Goal: Task Accomplishment & Management: Complete application form

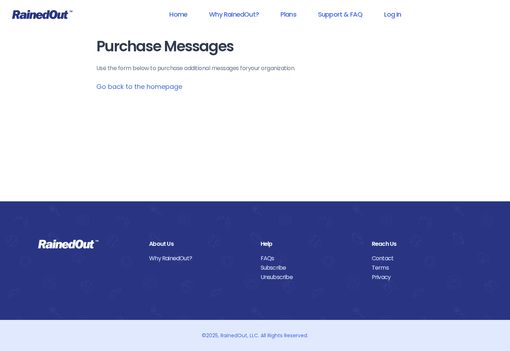
click at [147, 86] on link "Go back to the homepage" at bounding box center [139, 86] width 86 height 9
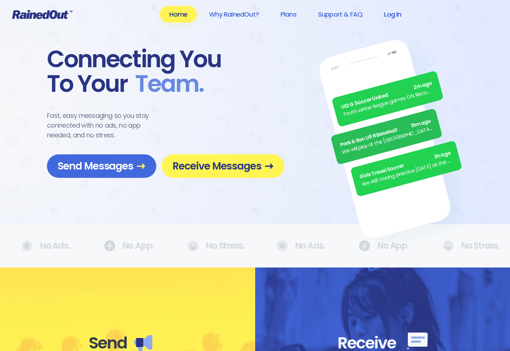
click at [394, 17] on link "Log In" at bounding box center [393, 14] width 36 height 16
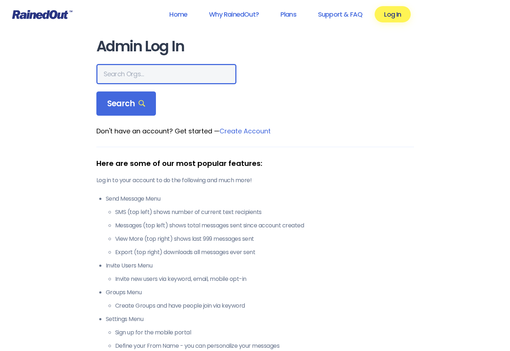
click at [139, 75] on input "text" at bounding box center [166, 74] width 140 height 20
type input "slaterettes"
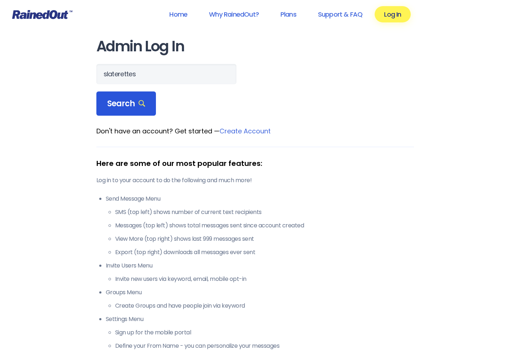
click at [143, 99] on span "Search" at bounding box center [126, 104] width 38 height 10
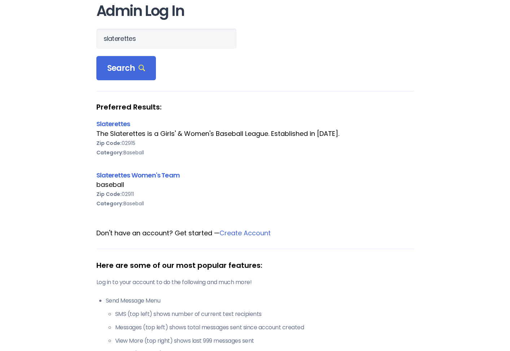
scroll to position [36, 0]
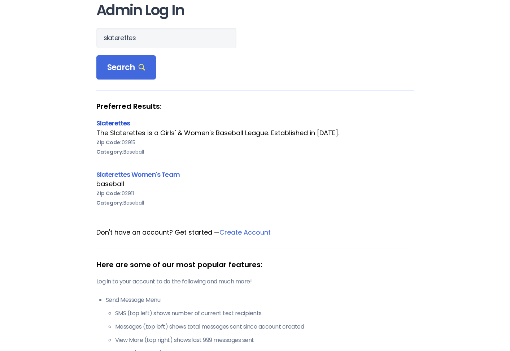
click at [121, 123] on link "Slaterettes" at bounding box center [113, 122] width 34 height 9
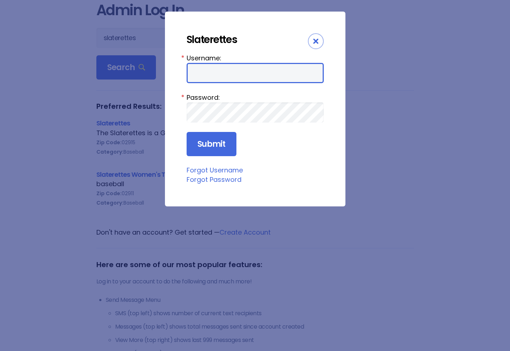
click at [198, 76] on input "Username:" at bounding box center [255, 73] width 137 height 20
type input "karleen.trigueiro@yahoo.com"
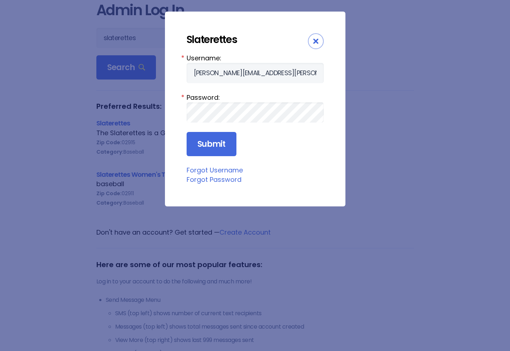
click at [319, 43] on div "Close" at bounding box center [316, 41] width 16 height 16
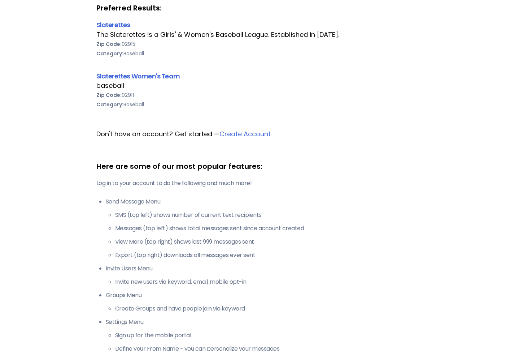
scroll to position [181, 0]
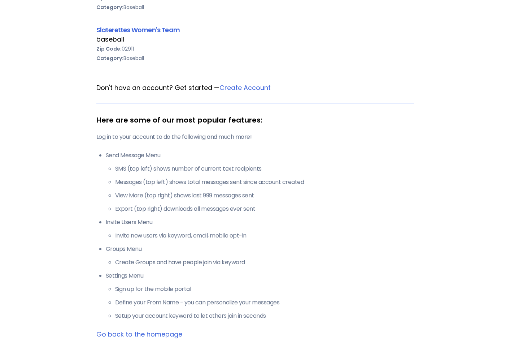
click at [244, 86] on link "Create Account" at bounding box center [245, 87] width 51 height 9
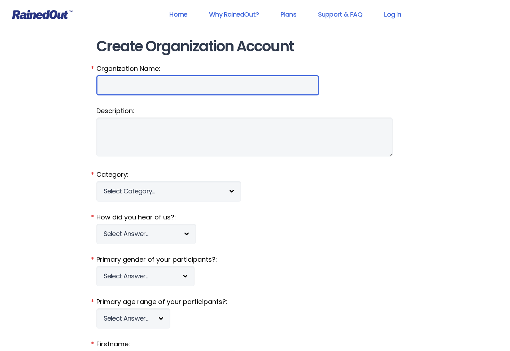
click at [131, 87] on input "Organization Name:" at bounding box center [207, 85] width 223 height 20
type input "slaterettes"
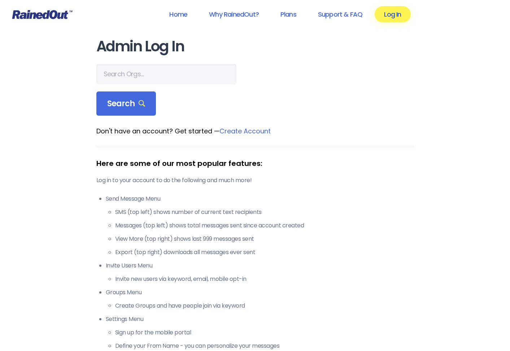
click at [393, 15] on link "Log In" at bounding box center [393, 14] width 36 height 16
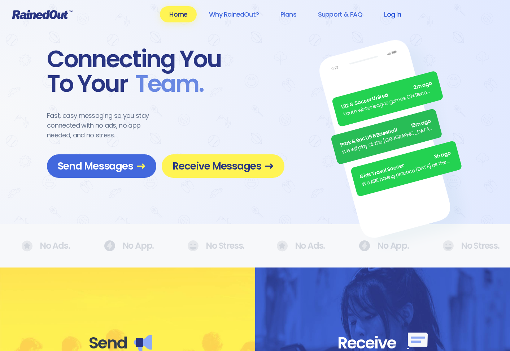
click at [400, 13] on link "Log In" at bounding box center [393, 14] width 36 height 16
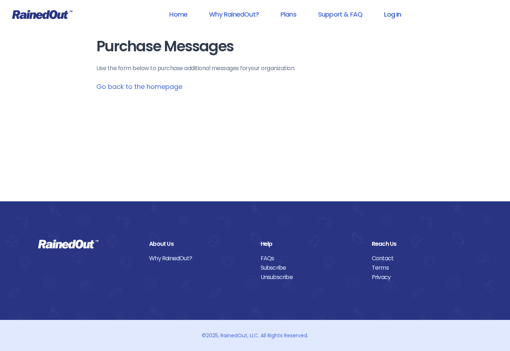
click at [391, 12] on link "Log In" at bounding box center [393, 14] width 36 height 16
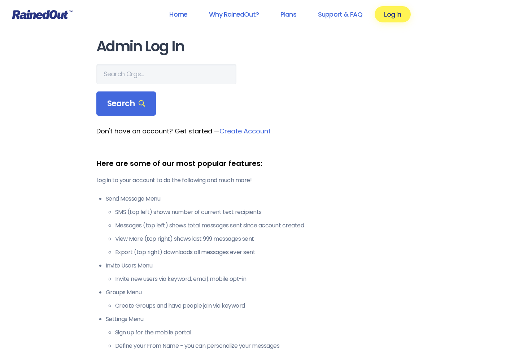
click at [241, 135] on link "Create Account" at bounding box center [245, 130] width 51 height 9
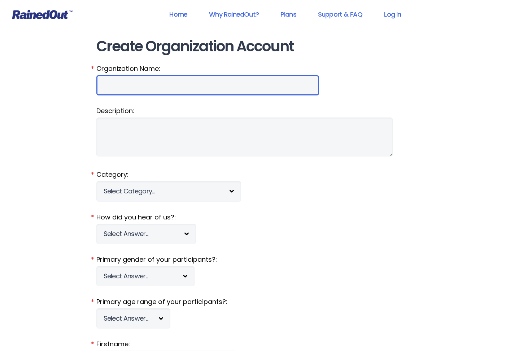
click at [134, 86] on input "Organization Name:" at bounding box center [207, 85] width 223 height 20
type input "slaterettes"
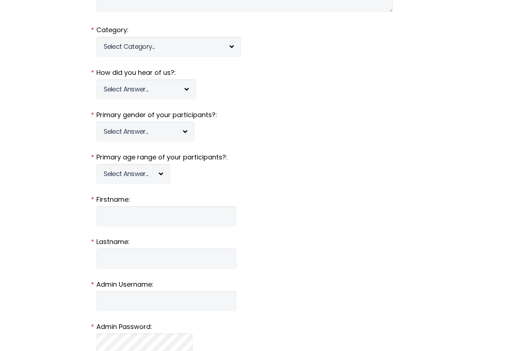
scroll to position [36, 0]
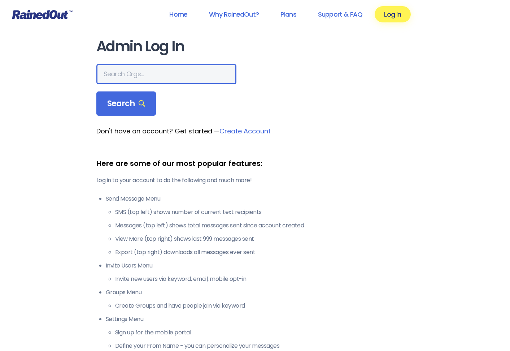
click at [159, 76] on input "text" at bounding box center [166, 74] width 140 height 20
type input "s"
type input "slaterettes"
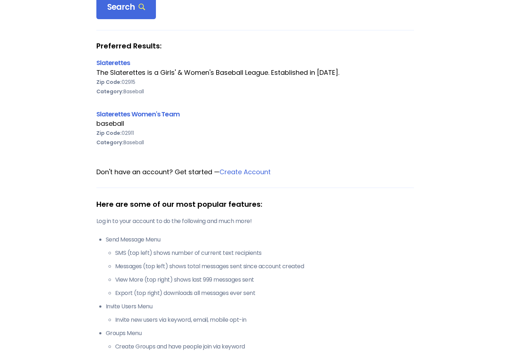
scroll to position [108, 0]
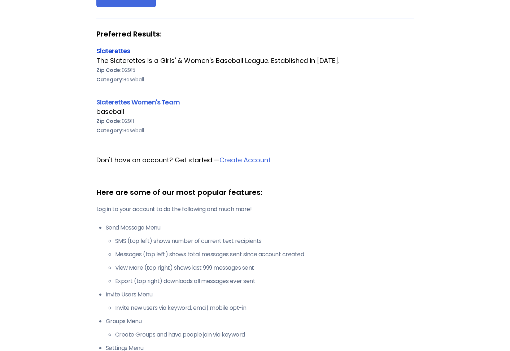
click at [109, 53] on link "Slaterettes" at bounding box center [113, 50] width 34 height 9
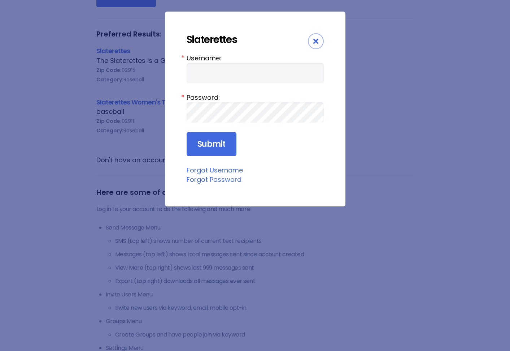
click at [233, 171] on link "Forgot Username" at bounding box center [215, 169] width 56 height 9
click at [317, 43] on icon "Close" at bounding box center [316, 41] width 5 height 5
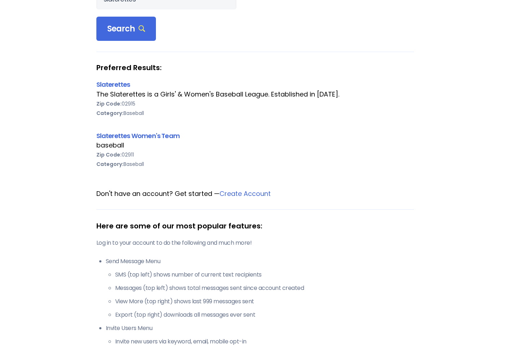
scroll to position [72, 0]
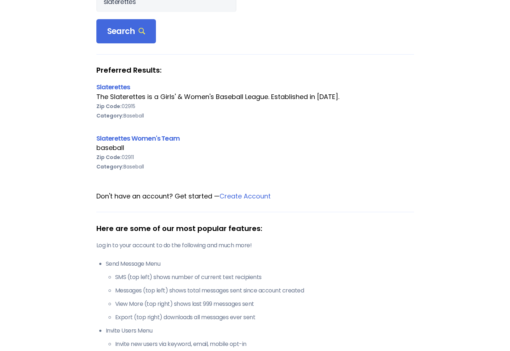
click at [242, 194] on link "Create Account" at bounding box center [245, 195] width 51 height 9
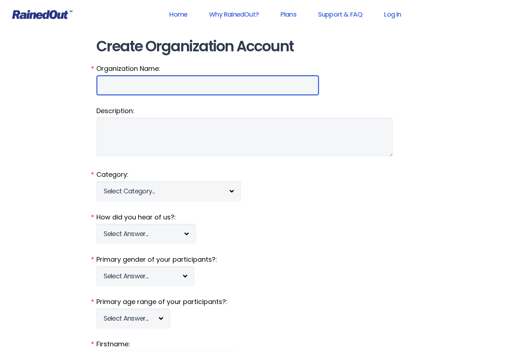
click at [131, 89] on input "Organization Name:" at bounding box center [207, 85] width 223 height 20
type input "slaterettes"
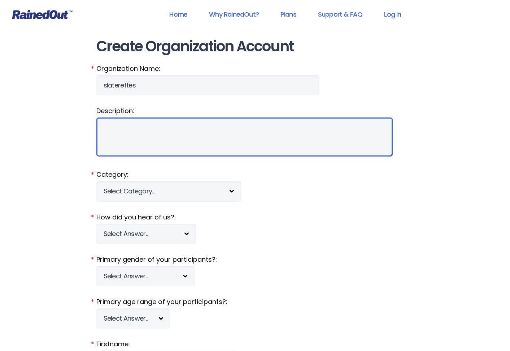
click at [139, 128] on textarea "Description:" at bounding box center [244, 136] width 297 height 39
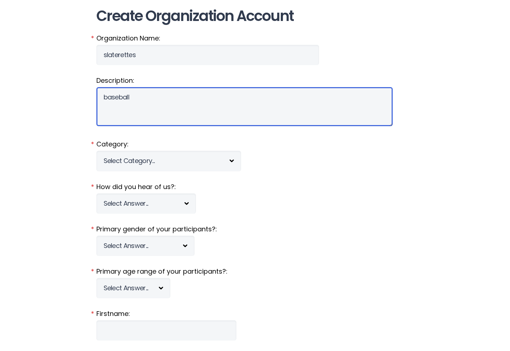
scroll to position [72, 0]
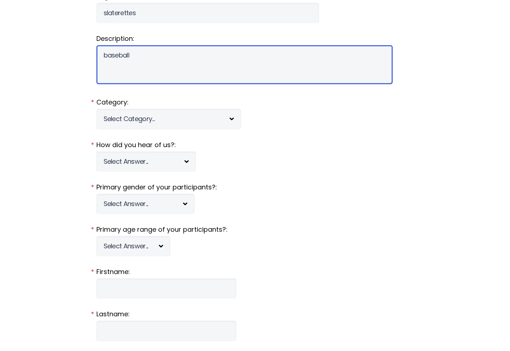
type textarea "baseball"
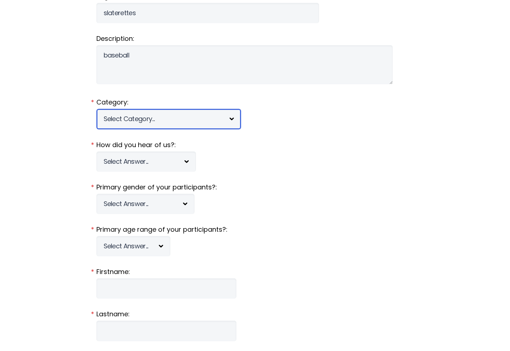
click at [230, 120] on select "Select Category... 5K Walk/Run Aerobics/Fitness ABCA AYF NSCAA Performance Moto…" at bounding box center [168, 119] width 145 height 20
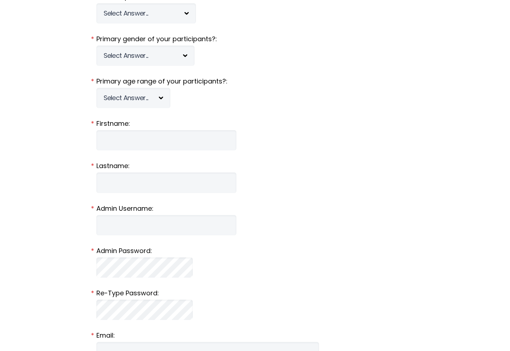
scroll to position [217, 0]
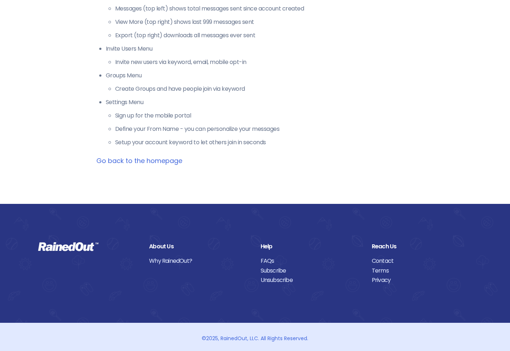
scroll to position [72, 0]
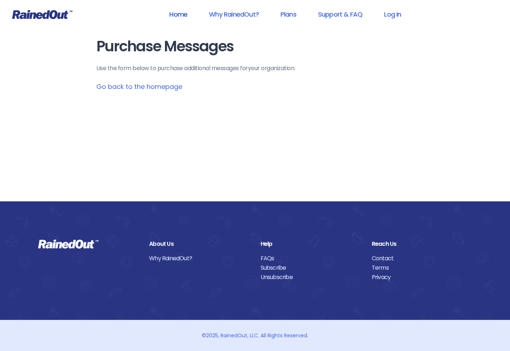
click at [185, 17] on link "Home" at bounding box center [178, 14] width 37 height 16
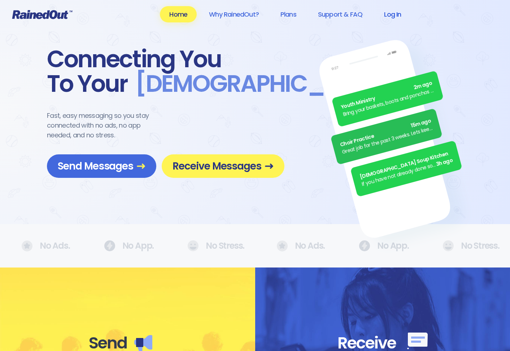
click at [402, 18] on link "Log In" at bounding box center [393, 14] width 36 height 16
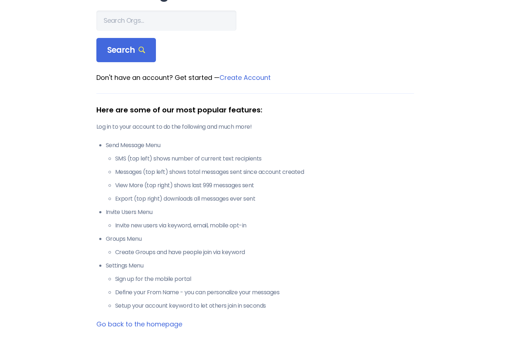
scroll to position [145, 0]
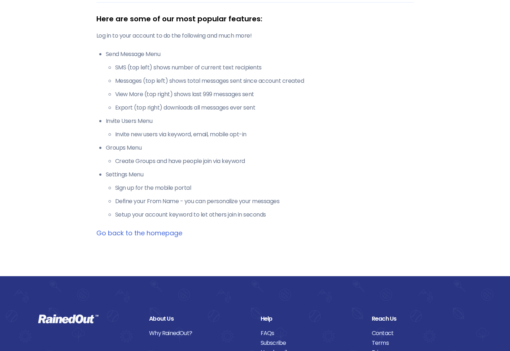
click at [163, 230] on link "Go back to the homepage" at bounding box center [139, 232] width 86 height 9
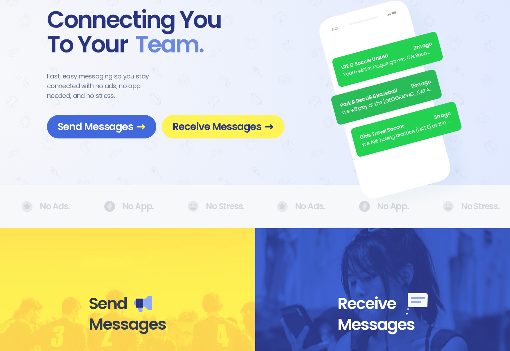
scroll to position [36, 0]
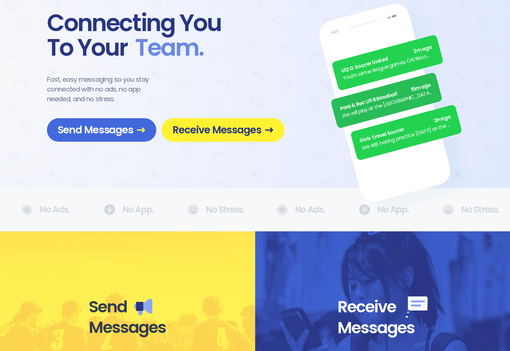
click at [220, 130] on span "Receive Messages" at bounding box center [223, 130] width 101 height 13
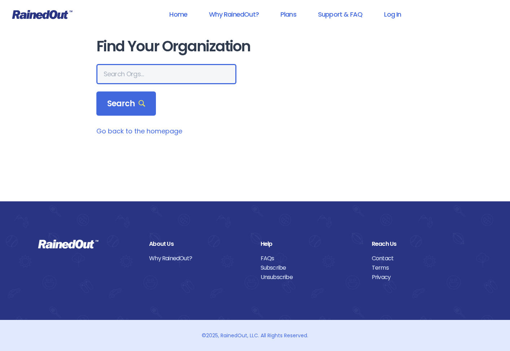
click at [146, 74] on input "text" at bounding box center [166, 74] width 140 height 20
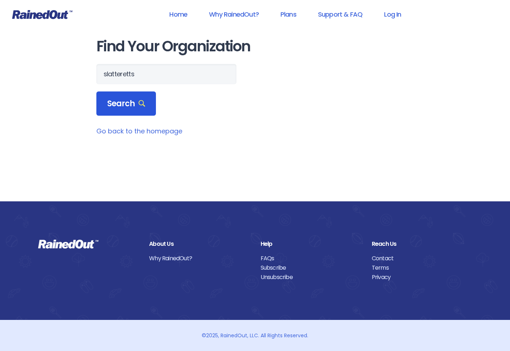
click at [131, 102] on span "Search" at bounding box center [126, 104] width 38 height 10
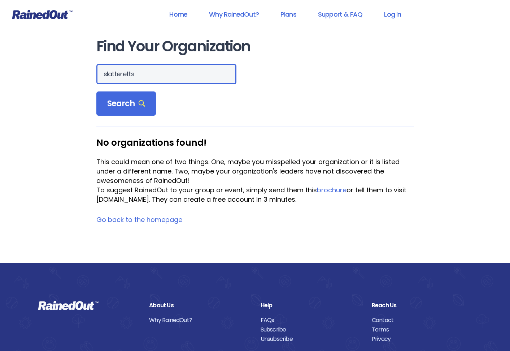
drag, startPoint x: 151, startPoint y: 74, endPoint x: -44, endPoint y: 58, distance: 195.3
click at [0, 58] on html "Home Why RainedOut? Plans Support & FAQ Log In Find Your Organization slatteret…" at bounding box center [255, 175] width 510 height 351
type input "slaterettes"
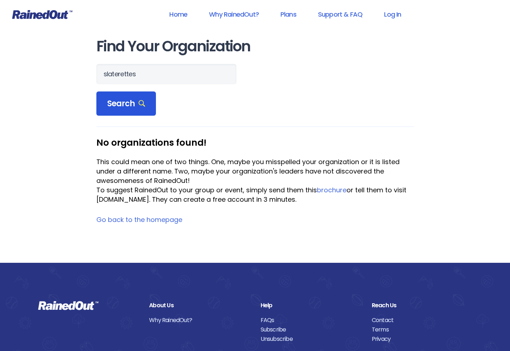
click at [121, 109] on span "Search" at bounding box center [126, 104] width 38 height 10
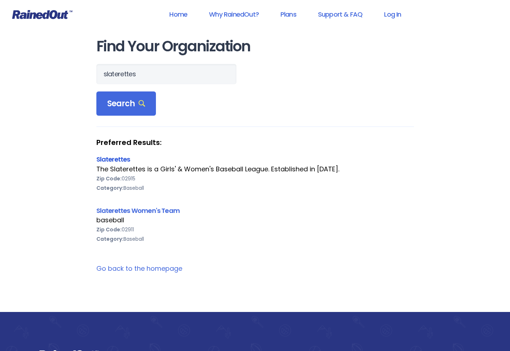
click at [128, 159] on link "Slaterettes" at bounding box center [113, 159] width 34 height 9
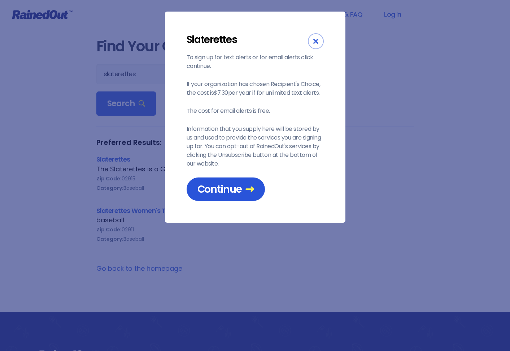
click at [246, 187] on icon at bounding box center [250, 189] width 9 height 9
